Goal: Task Accomplishment & Management: Manage account settings

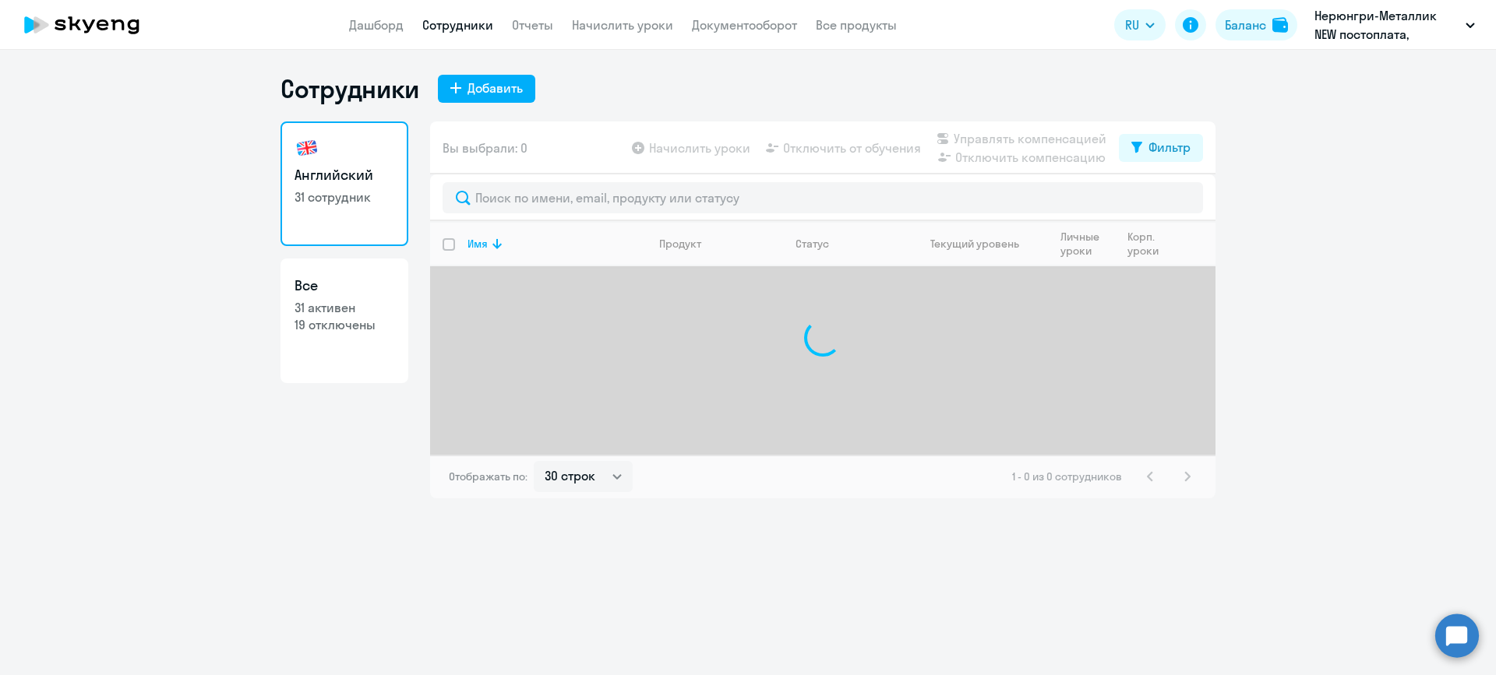
select select "30"
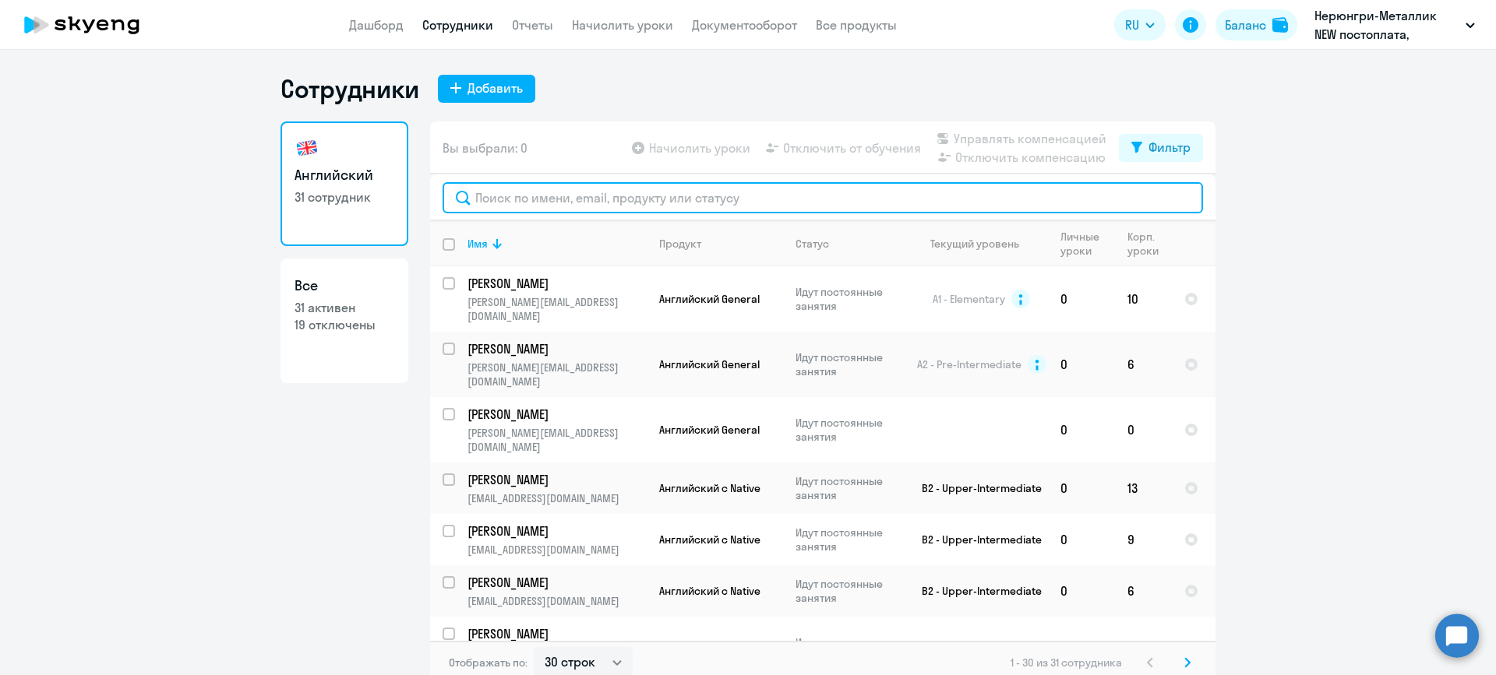
click at [594, 206] on input "text" at bounding box center [822, 197] width 760 height 31
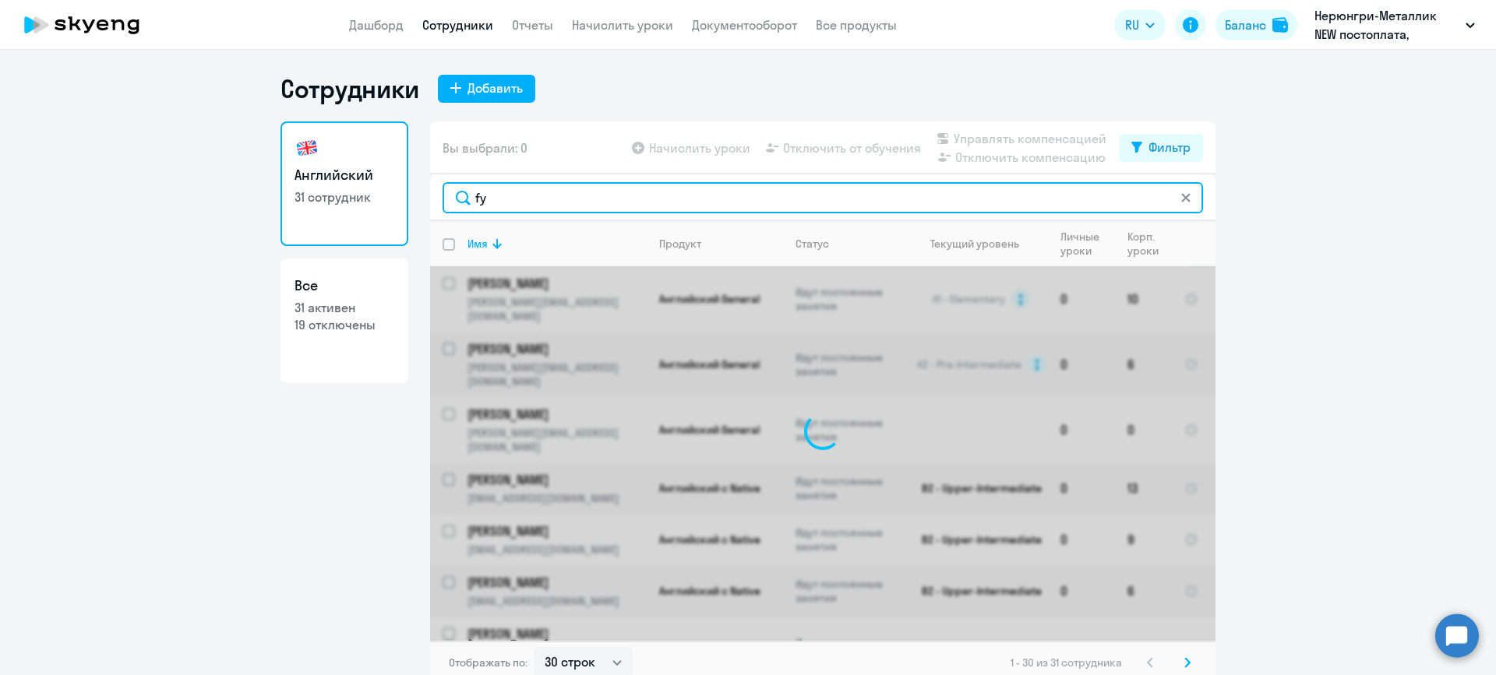
type input "f"
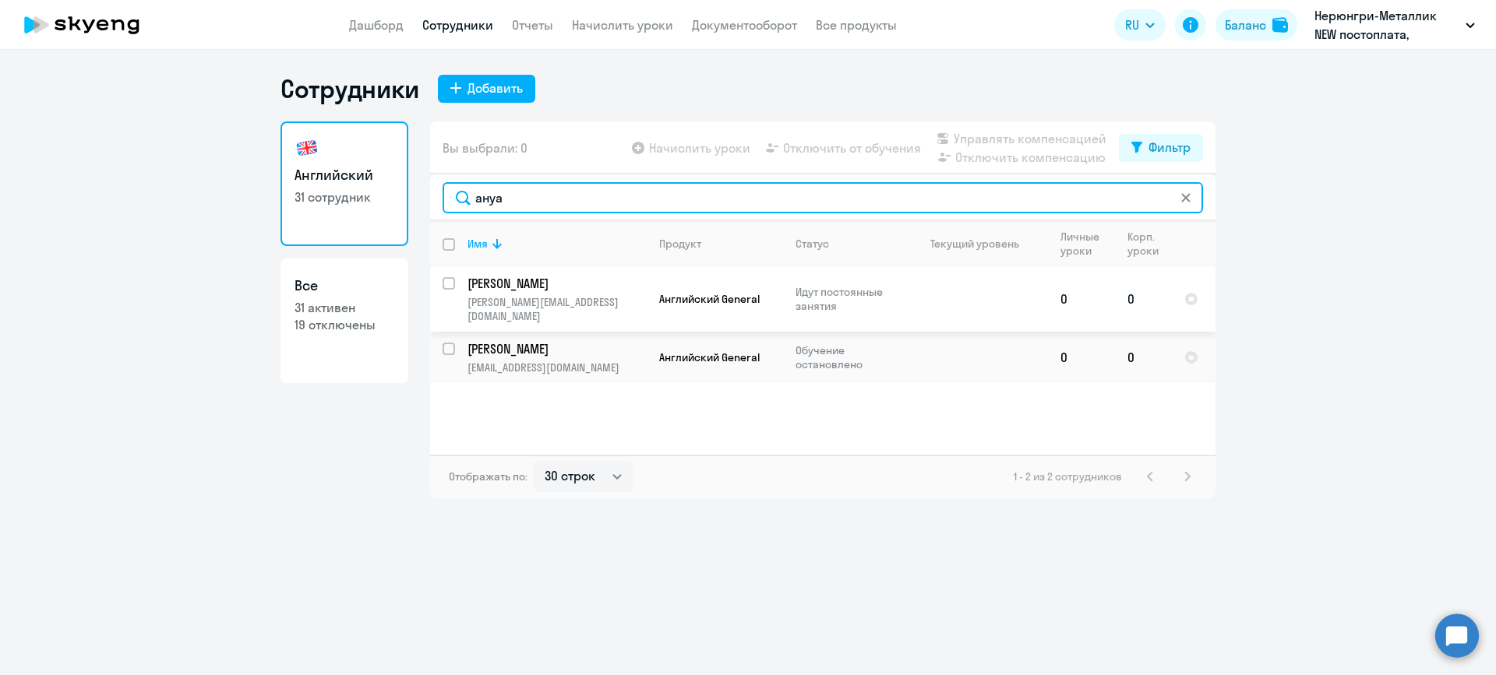
type input "ануа"
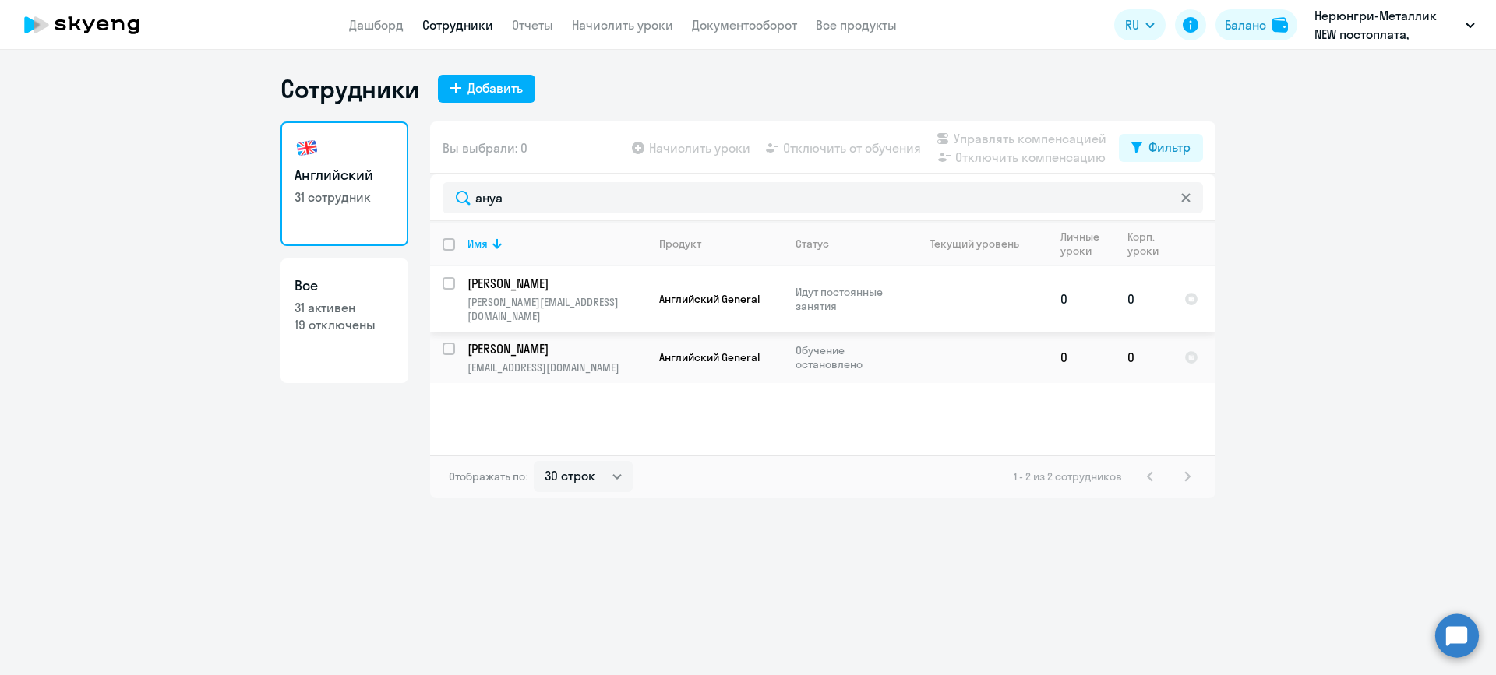
click at [746, 299] on td "Английский General" at bounding box center [715, 298] width 136 height 65
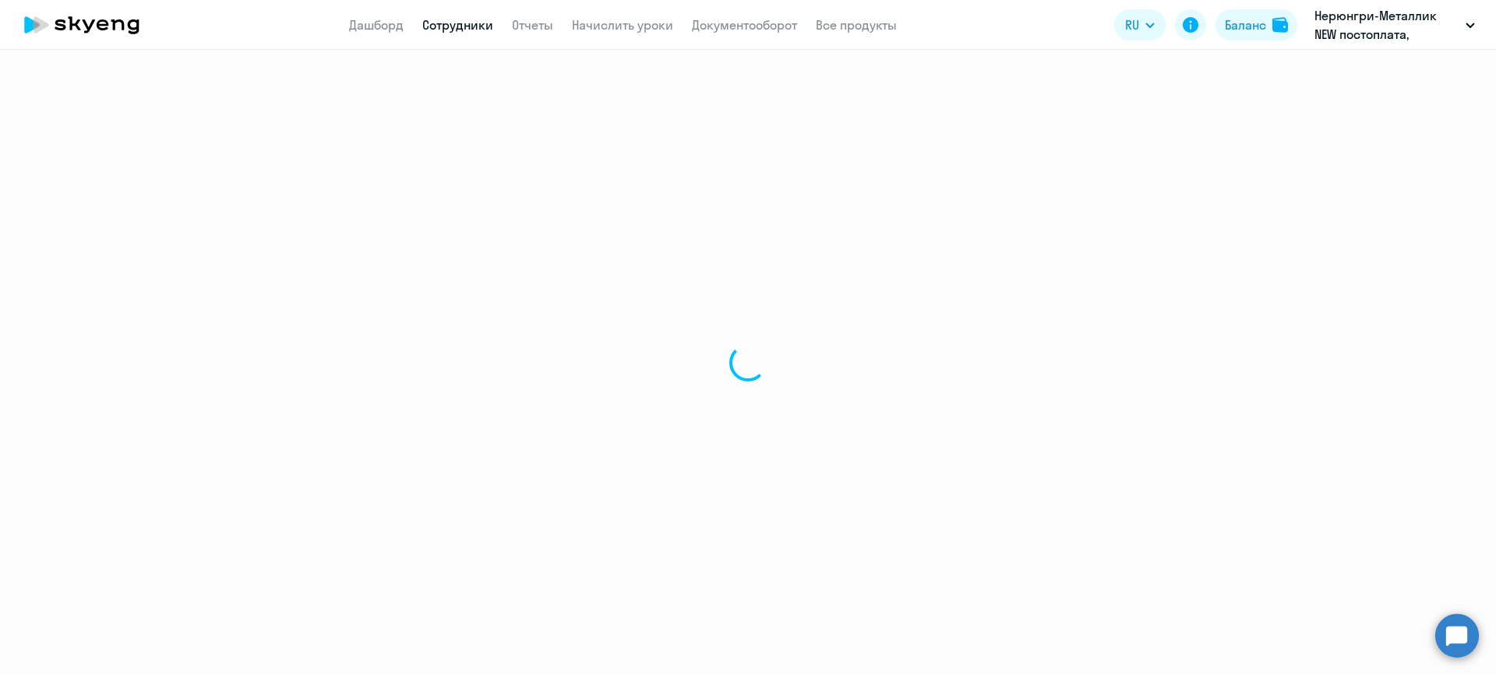
select select "english"
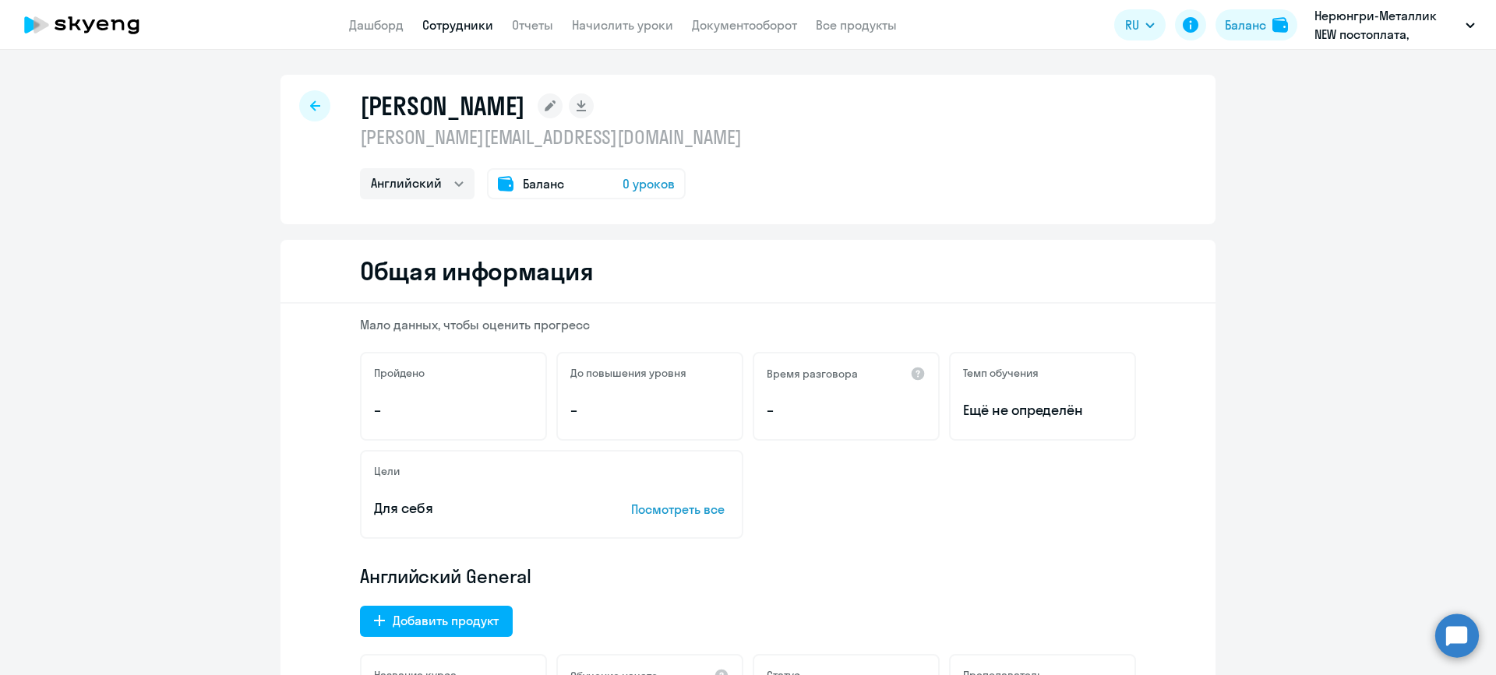
click at [609, 178] on div "Баланс 0 уроков" at bounding box center [586, 183] width 199 height 31
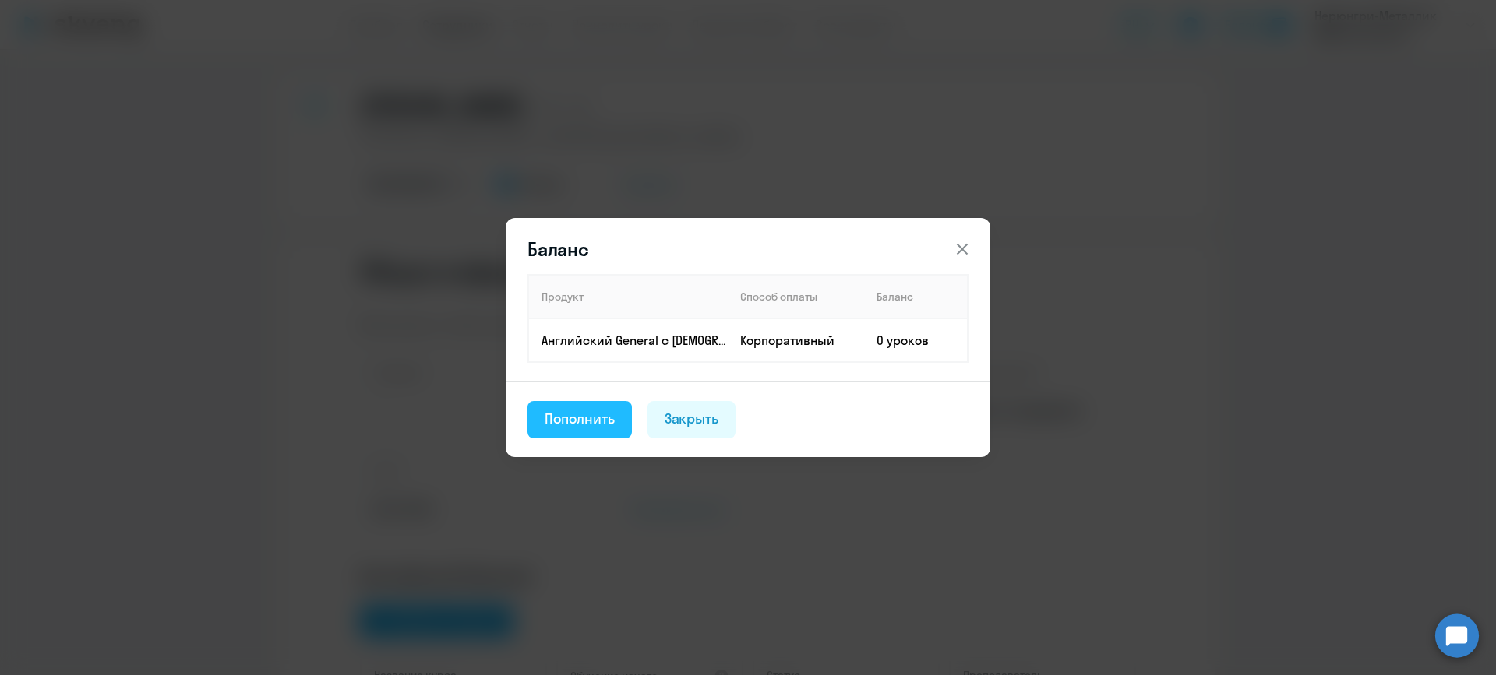
click at [592, 412] on div "Пополнить" at bounding box center [580, 419] width 70 height 20
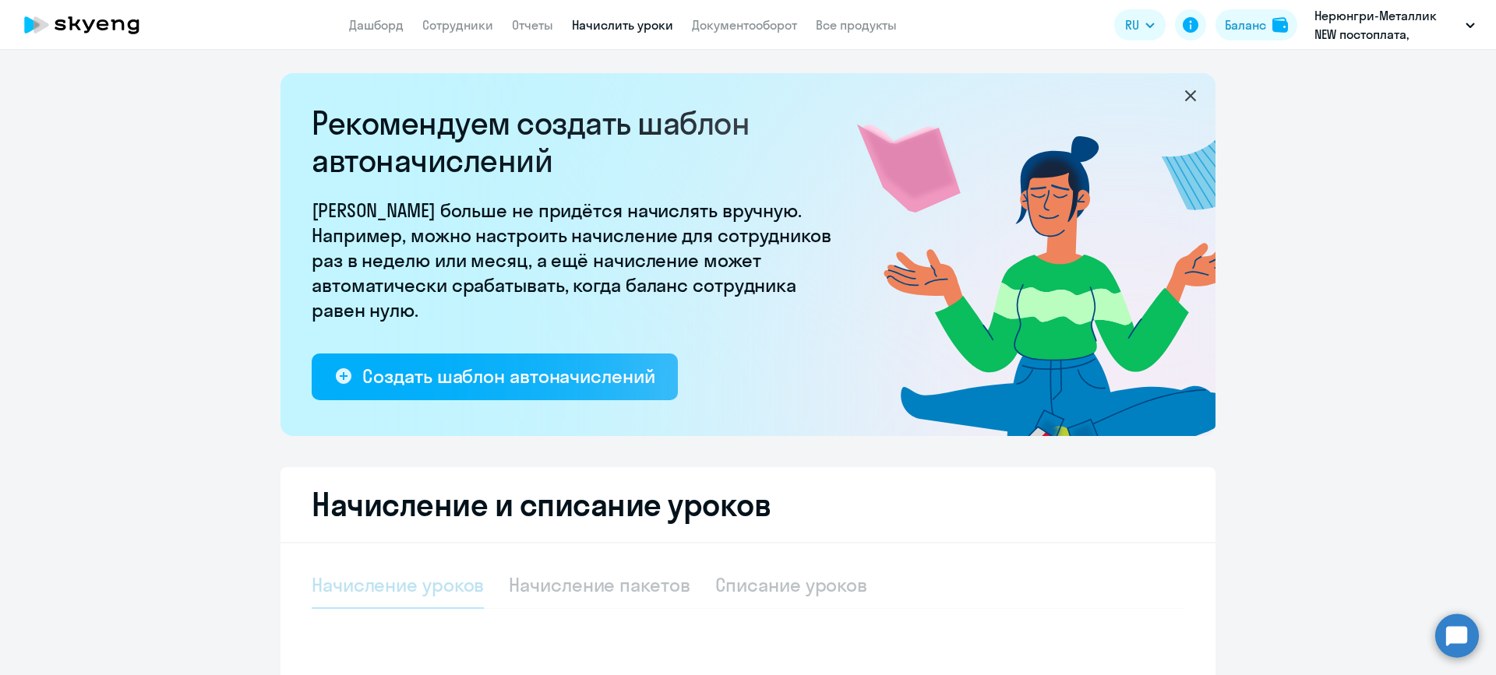
select select "10"
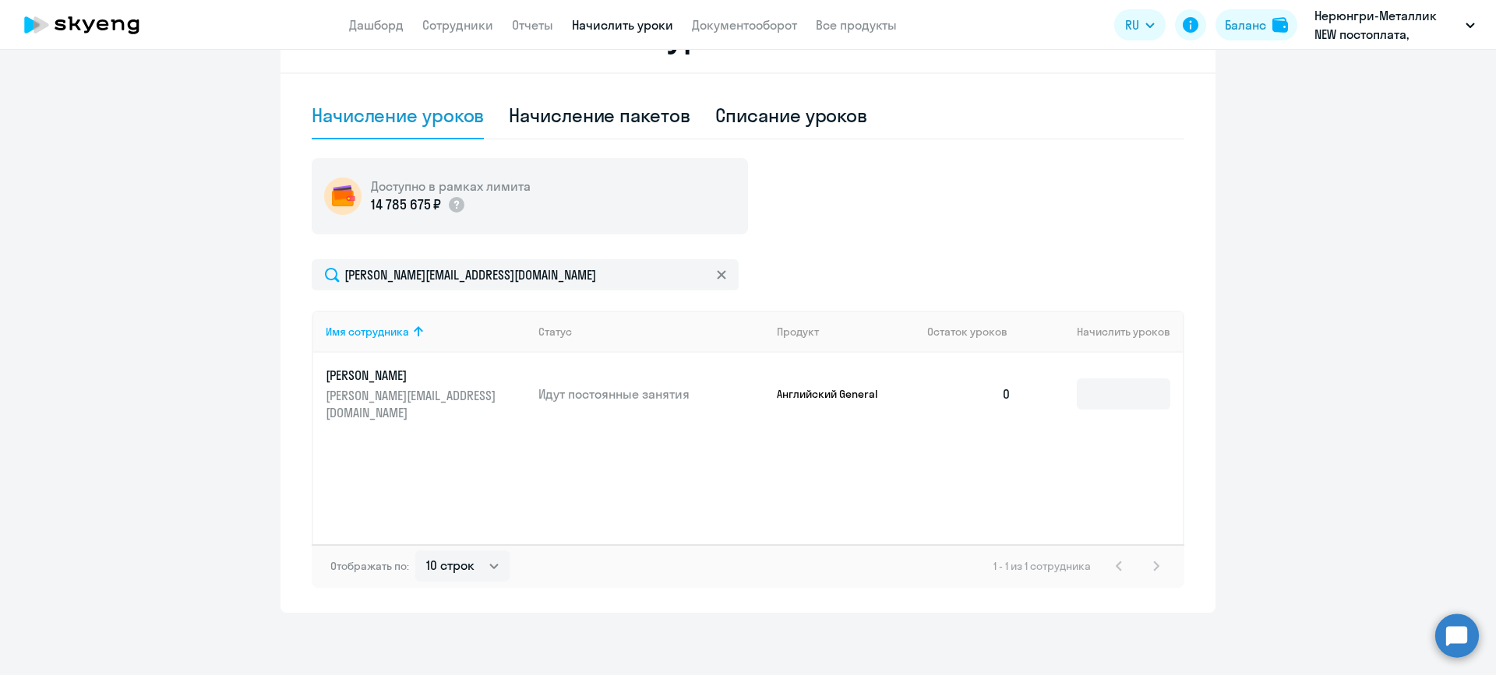
scroll to position [470, 0]
click at [1117, 398] on input at bounding box center [1123, 394] width 93 height 31
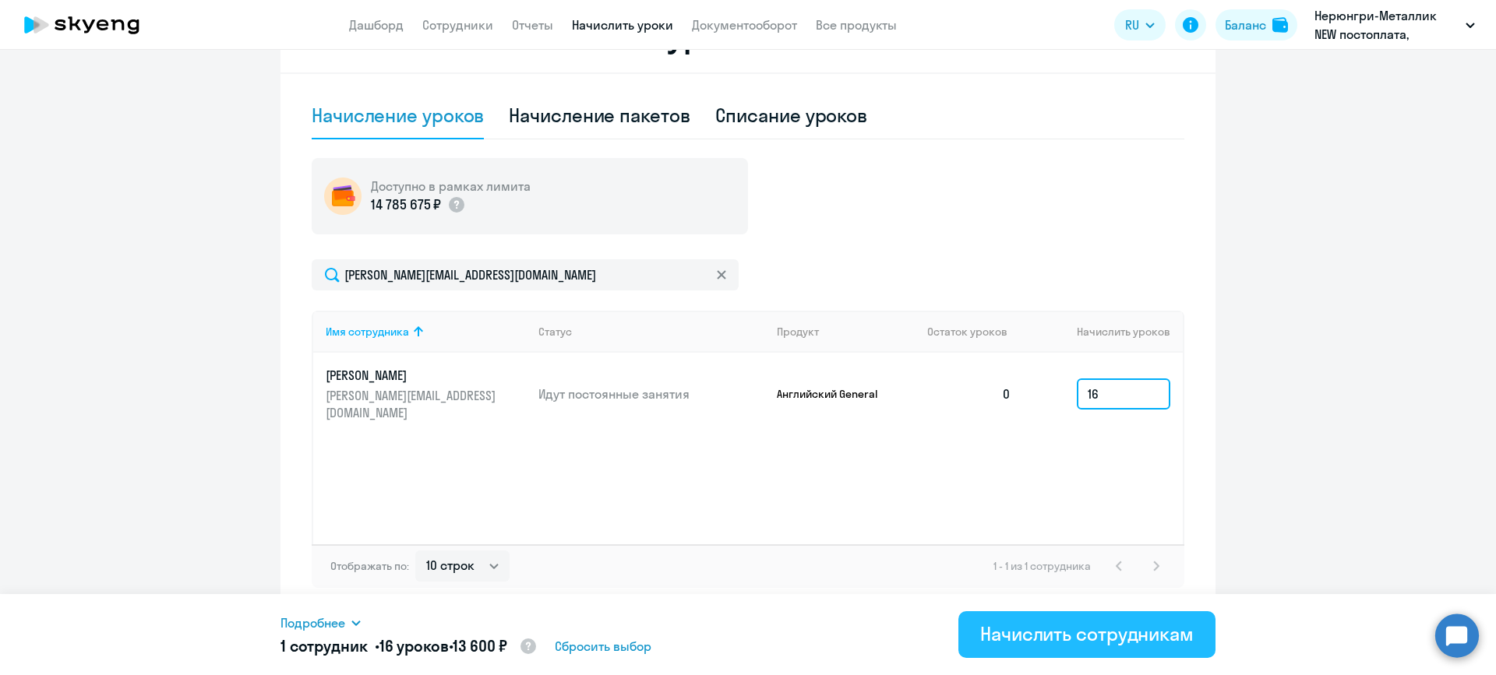
type input "16"
click at [1144, 638] on div "Начислить сотрудникам" at bounding box center [1086, 634] width 213 height 25
